Goal: Information Seeking & Learning: Find specific fact

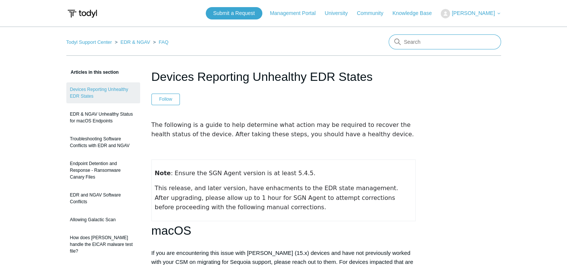
click at [418, 42] on input "Search" at bounding box center [445, 41] width 112 height 15
paste input "Microsoft Windows 7 Professional 6.1.7601"
type input "Microsoft Windows 7 Professional 6.1.7601"
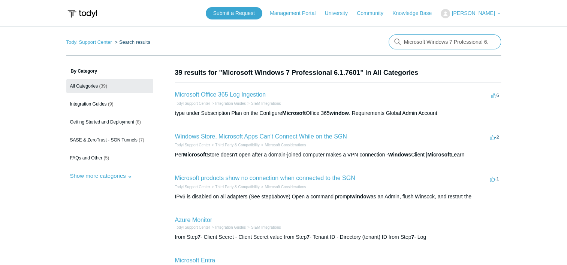
click at [489, 43] on input "Microsoft Windows 7 Professional 6.1.7601" at bounding box center [445, 41] width 112 height 15
type input "supported OS"
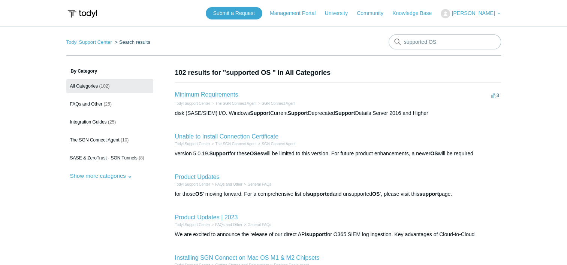
click at [190, 94] on link "Minimum Requirements" at bounding box center [206, 94] width 63 height 6
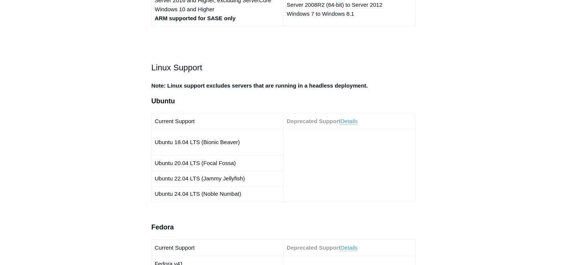
scroll to position [412, 0]
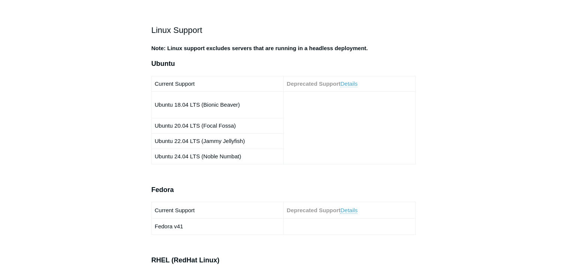
click at [351, 85] on link "Details" at bounding box center [348, 84] width 17 height 7
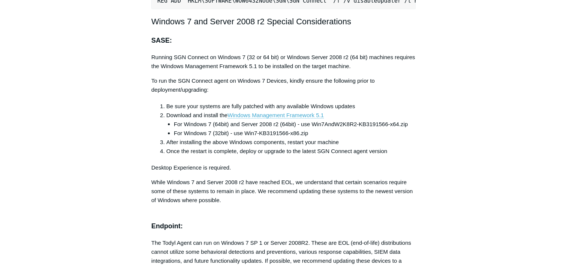
scroll to position [1639, 0]
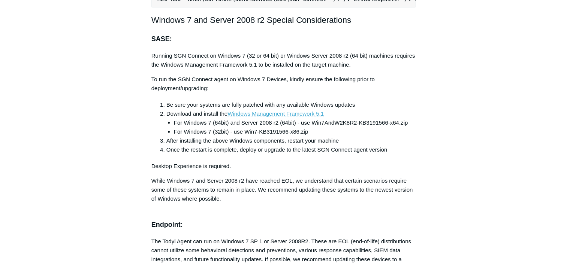
click at [301, 115] on span "Windows Management Framework 5.1" at bounding box center [275, 114] width 96 height 6
